Goal: Find specific page/section: Find specific page/section

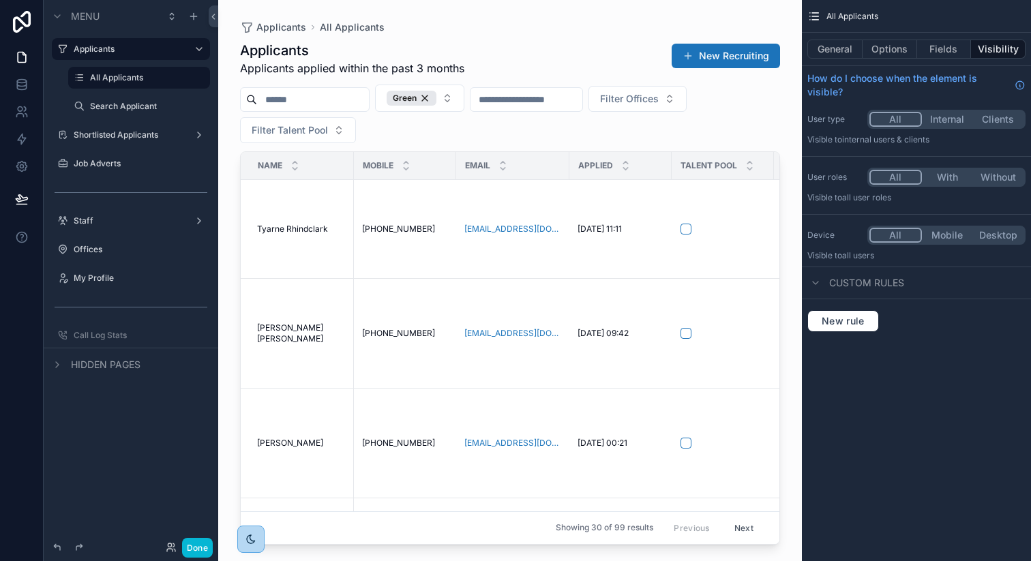
click at [98, 452] on div "Menu Applicants All Applicants Search Applicant Shortlisted Applicants Job Adve…" at bounding box center [131, 272] width 175 height 545
click at [194, 548] on button "Done" at bounding box center [197, 548] width 31 height 20
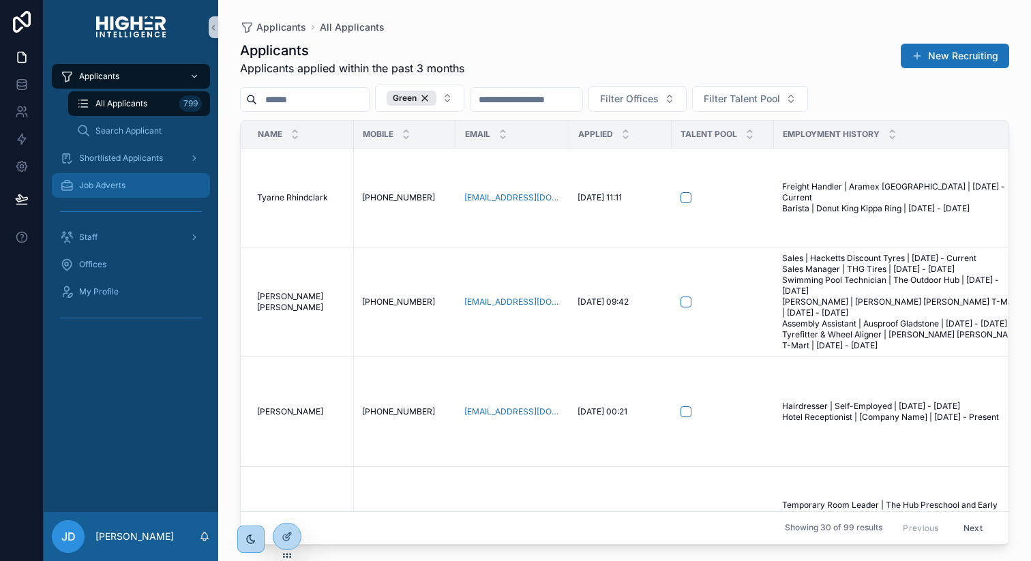
click at [117, 187] on span "Job Adverts" at bounding box center [102, 185] width 46 height 11
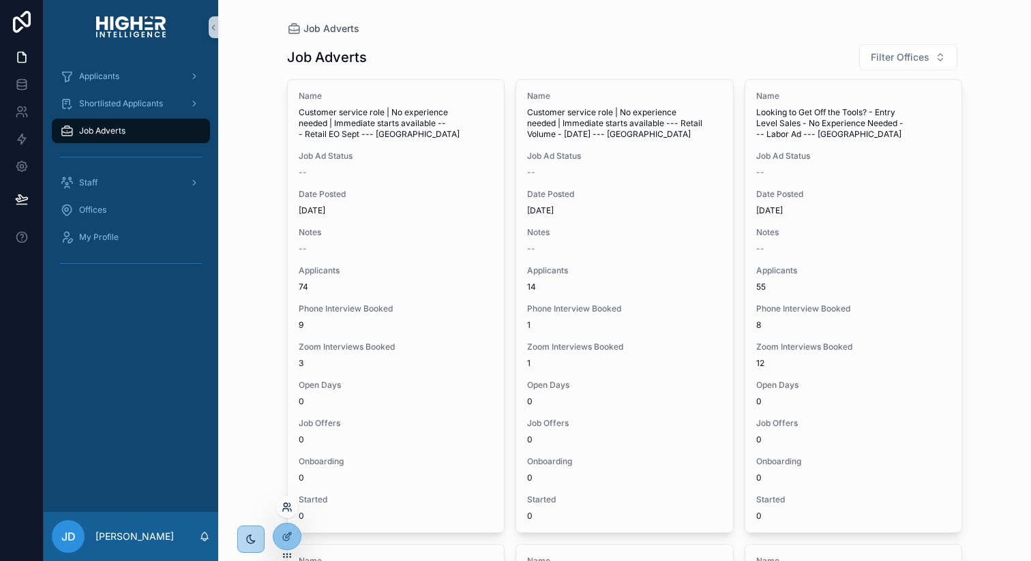
click at [291, 507] on icon at bounding box center [287, 507] width 11 height 11
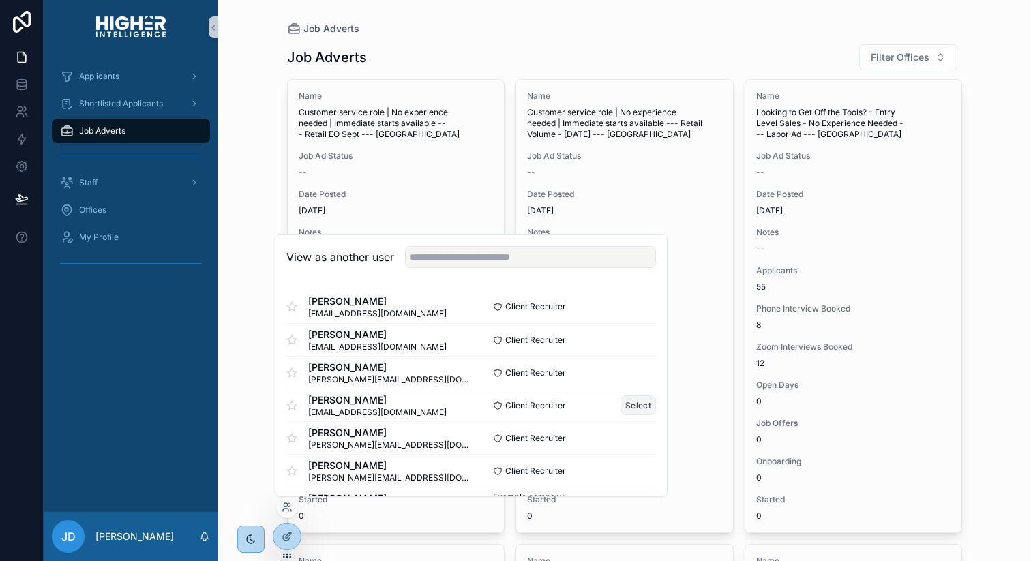
click at [638, 403] on button "Select" at bounding box center [638, 406] width 35 height 20
